Goal: Task Accomplishment & Management: Complete application form

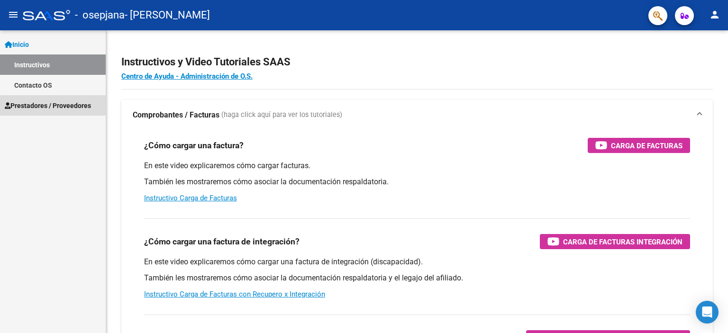
click at [64, 102] on span "Prestadores / Proveedores" at bounding box center [48, 106] width 86 height 10
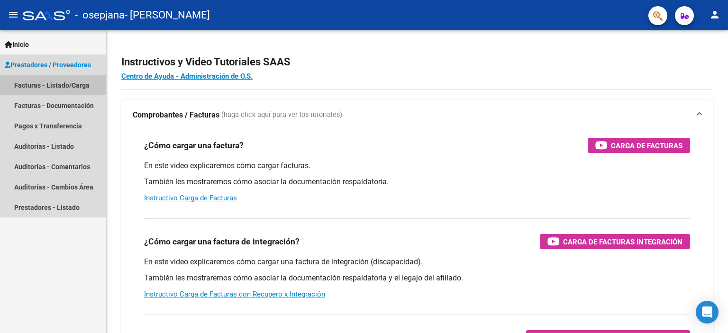
click at [71, 82] on link "Facturas - Listado/Carga" at bounding box center [53, 85] width 106 height 20
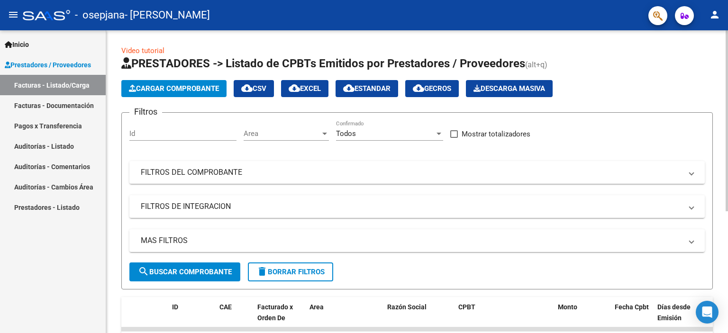
click at [178, 83] on button "Cargar Comprobante" at bounding box center [173, 88] width 105 height 17
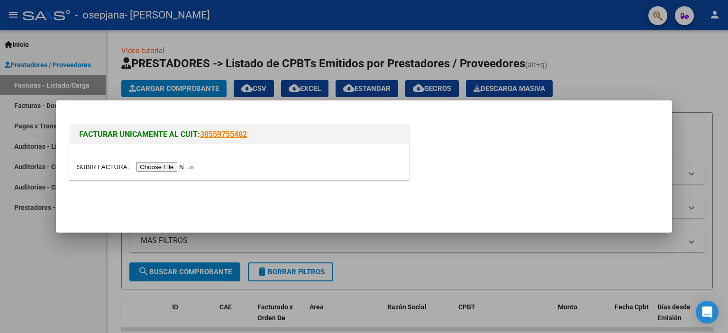
click at [170, 167] on input "file" at bounding box center [137, 167] width 120 height 10
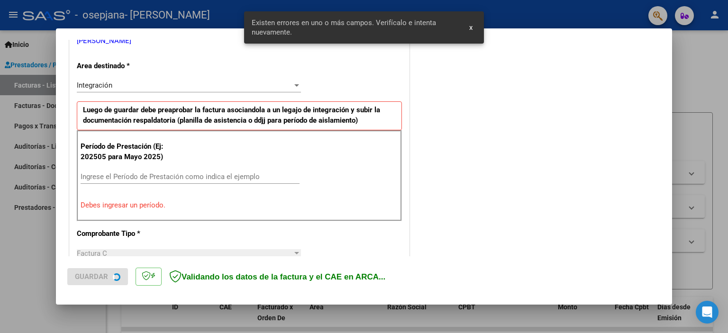
scroll to position [203, 0]
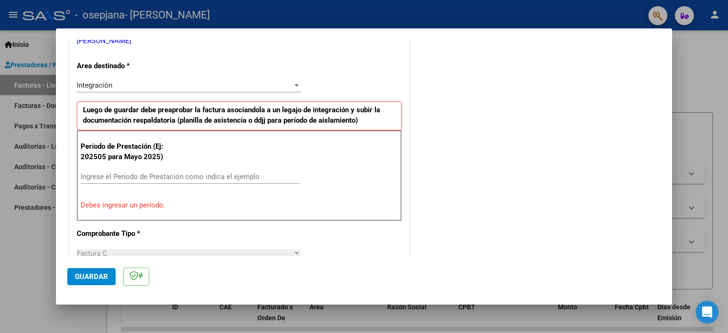
click at [108, 174] on input "Ingrese el Período de Prestación como indica el ejemplo" at bounding box center [190, 177] width 219 height 9
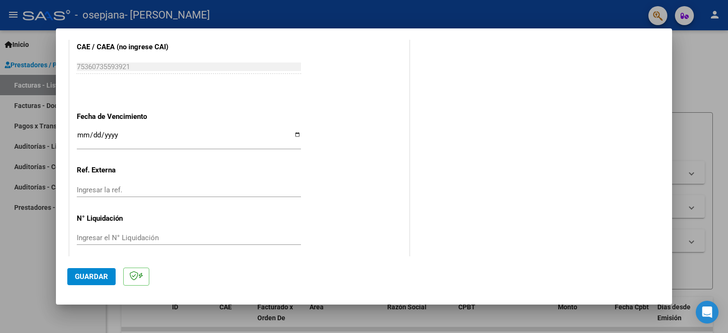
scroll to position [616, 0]
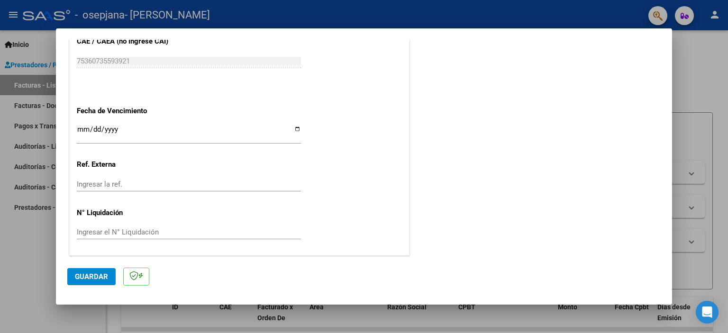
type input "202508"
click at [293, 128] on input "Ingresar la fecha" at bounding box center [189, 133] width 224 height 15
type input "[DATE]"
click at [99, 280] on span "Guardar" at bounding box center [91, 277] width 33 height 9
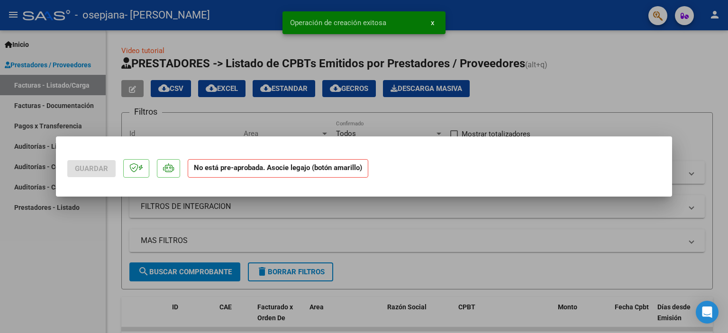
scroll to position [0, 0]
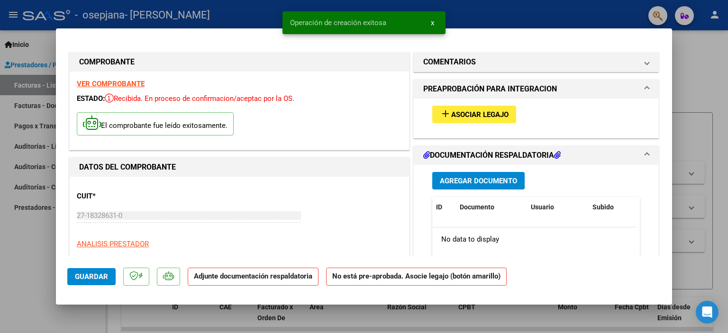
click at [475, 115] on span "Asociar Legajo" at bounding box center [479, 114] width 57 height 9
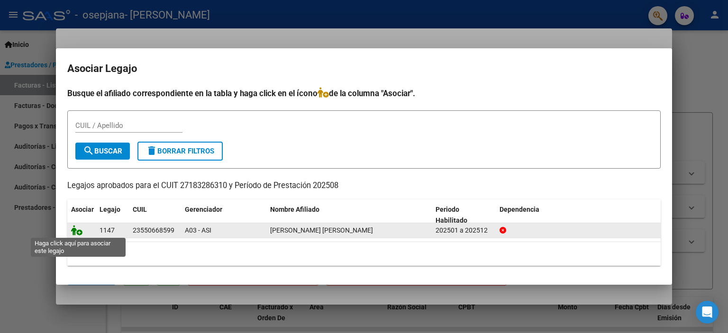
click at [78, 233] on icon at bounding box center [76, 230] width 11 height 10
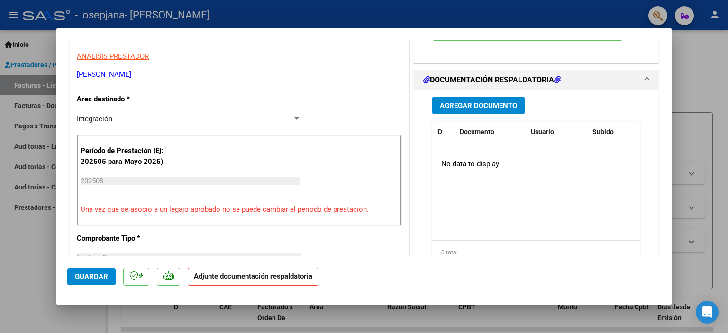
scroll to position [190, 0]
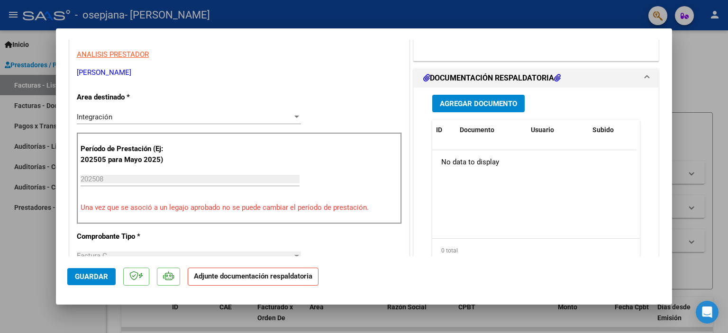
click at [78, 281] on span "Guardar" at bounding box center [91, 277] width 33 height 9
click at [471, 105] on span "Agregar Documento" at bounding box center [478, 104] width 77 height 9
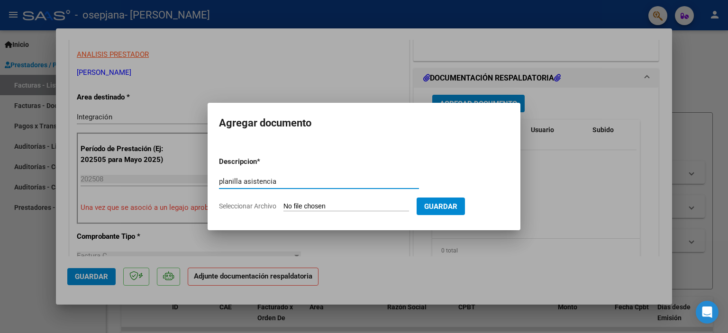
type input "planilla asistencia"
click at [315, 205] on input "Seleccionar Archivo" at bounding box center [347, 206] width 126 height 9
type input "C:\fakepath\Bauti Agosto 2025.pdf"
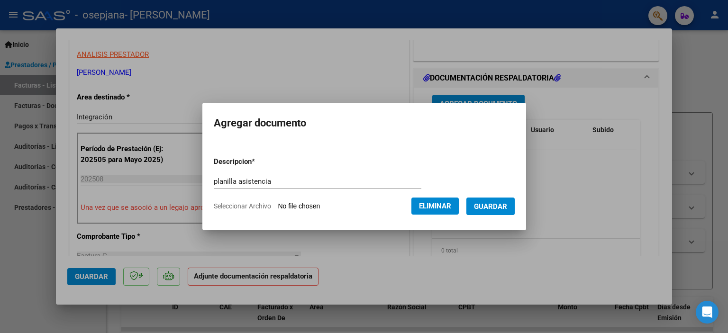
click at [506, 204] on span "Guardar" at bounding box center [490, 206] width 33 height 9
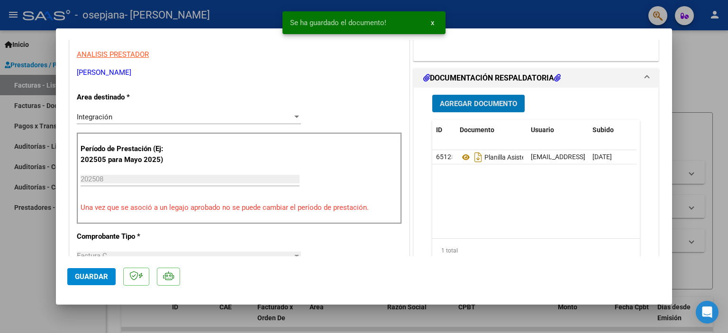
click at [475, 104] on span "Agregar Documento" at bounding box center [478, 104] width 77 height 9
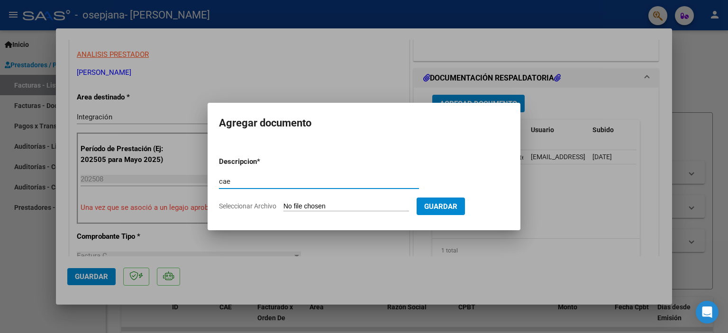
type input "cae"
click at [317, 203] on input "Seleccionar Archivo" at bounding box center [347, 206] width 126 height 9
type input "C:\fakepath\cae bauti.pdf"
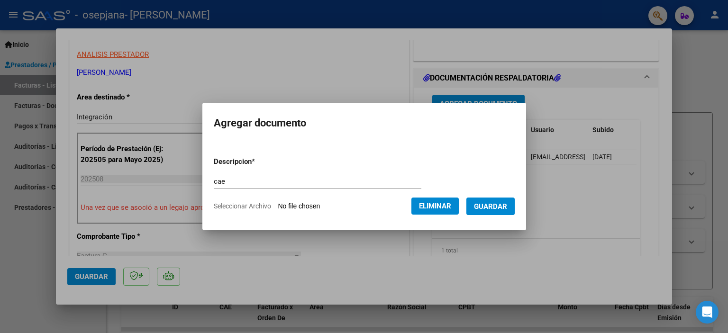
click at [499, 202] on span "Guardar" at bounding box center [490, 206] width 33 height 9
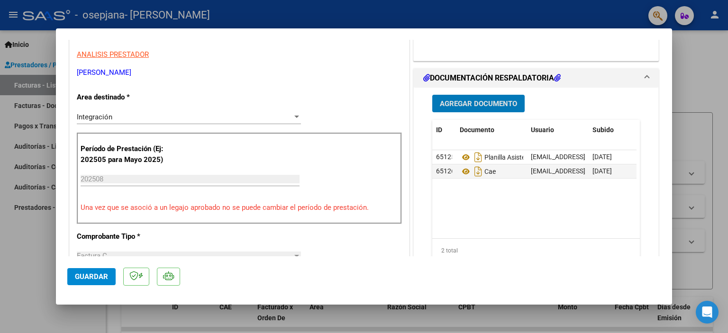
click at [80, 275] on span "Guardar" at bounding box center [91, 277] width 33 height 9
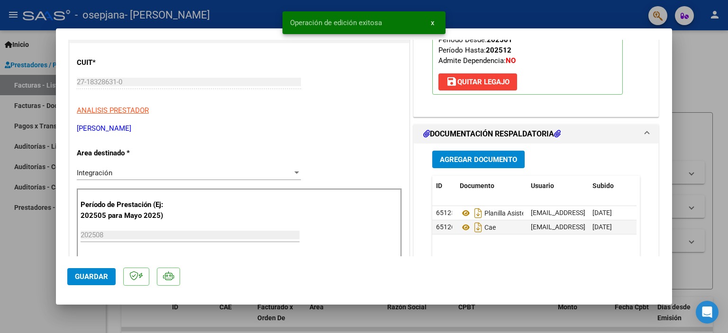
scroll to position [0, 0]
